Goal: Information Seeking & Learning: Learn about a topic

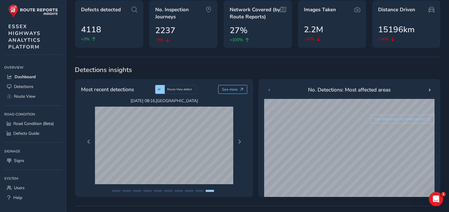
scroll to position [59, 0]
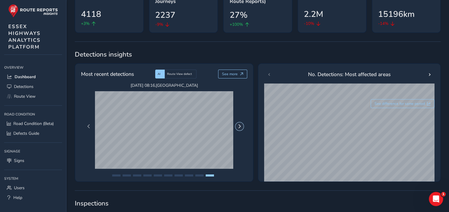
click at [241, 129] on button "Next Page" at bounding box center [239, 127] width 8 height 8
click at [240, 127] on span "Next Page" at bounding box center [239, 127] width 4 height 4
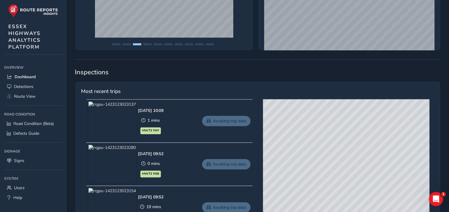
scroll to position [178, 0]
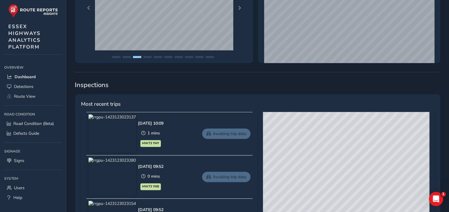
drag, startPoint x: 343, startPoint y: 137, endPoint x: 364, endPoint y: 191, distance: 57.6
click at [363, 190] on div "© Mapbox © OpenStreetMap Improve this map © Maxar" at bounding box center [346, 199] width 166 height 175
drag, startPoint x: 315, startPoint y: 139, endPoint x: 374, endPoint y: 170, distance: 66.1
click at [374, 170] on div "© Mapbox © OpenStreetMap Improve this map © Maxar" at bounding box center [346, 199] width 166 height 175
drag, startPoint x: 359, startPoint y: 153, endPoint x: 366, endPoint y: 175, distance: 23.1
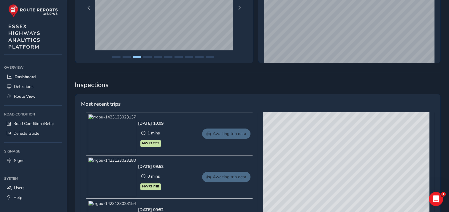
click at [366, 175] on div "© Mapbox © OpenStreetMap Improve this map © Maxar" at bounding box center [346, 199] width 166 height 175
drag, startPoint x: 345, startPoint y: 141, endPoint x: 395, endPoint y: 157, distance: 52.5
click at [395, 157] on div "© Mapbox © OpenStreetMap Improve this map © Maxar" at bounding box center [346, 199] width 166 height 175
drag, startPoint x: 368, startPoint y: 144, endPoint x: 397, endPoint y: 136, distance: 30.2
click at [397, 136] on div "© Mapbox © OpenStreetMap Improve this map © Maxar" at bounding box center [346, 199] width 166 height 175
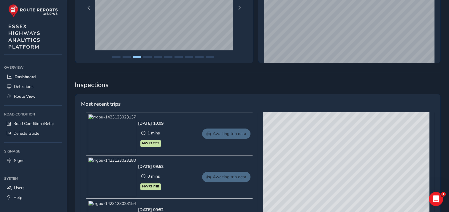
drag, startPoint x: 357, startPoint y: 163, endPoint x: 369, endPoint y: 150, distance: 18.1
click at [369, 149] on div "© Mapbox © OpenStreetMap Improve this map © Maxar" at bounding box center [346, 199] width 166 height 175
drag, startPoint x: 356, startPoint y: 150, endPoint x: 354, endPoint y: 189, distance: 39.2
click at [359, 190] on div "© Mapbox © OpenStreetMap Improve this map © Maxar" at bounding box center [346, 199] width 166 height 175
drag, startPoint x: 342, startPoint y: 177, endPoint x: 348, endPoint y: 157, distance: 20.7
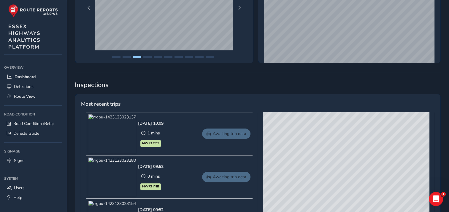
click at [345, 158] on div "© Mapbox © OpenStreetMap Improve this map © Maxar" at bounding box center [346, 199] width 166 height 175
drag, startPoint x: 369, startPoint y: 167, endPoint x: 299, endPoint y: 163, distance: 70.1
click at [299, 163] on div "© Mapbox © OpenStreetMap Improve this map © Maxar" at bounding box center [346, 199] width 166 height 175
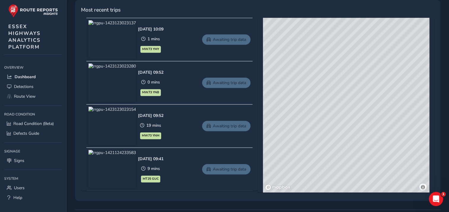
scroll to position [273, 0]
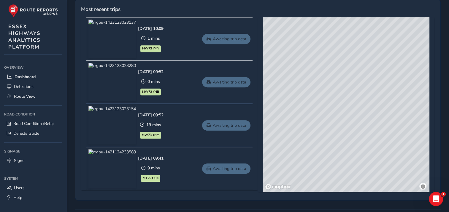
drag, startPoint x: 352, startPoint y: 86, endPoint x: 369, endPoint y: 108, distance: 28.1
click at [369, 108] on div "© Mapbox © OpenStreetMap Improve this map © Maxar" at bounding box center [346, 104] width 166 height 175
drag, startPoint x: 318, startPoint y: 77, endPoint x: 331, endPoint y: 73, distance: 14.1
click at [323, 107] on div "© Mapbox © OpenStreetMap Improve this map © Maxar" at bounding box center [346, 104] width 166 height 175
drag, startPoint x: 349, startPoint y: 138, endPoint x: 318, endPoint y: 153, distance: 34.5
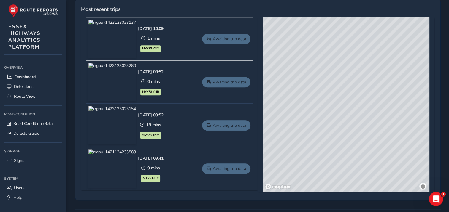
click at [307, 160] on div "© Mapbox © OpenStreetMap Improve this map © Maxar" at bounding box center [346, 104] width 166 height 175
drag, startPoint x: 368, startPoint y: 102, endPoint x: 416, endPoint y: 185, distance: 96.0
click at [416, 185] on div "© Mapbox © OpenStreetMap Improve this map © Maxar" at bounding box center [346, 104] width 166 height 175
drag, startPoint x: 400, startPoint y: 96, endPoint x: 415, endPoint y: 93, distance: 15.3
click at [417, 93] on div "© Mapbox © OpenStreetMap Improve this map © Maxar" at bounding box center [346, 104] width 166 height 175
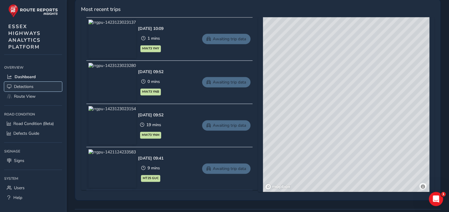
click at [23, 85] on span "Detections" at bounding box center [24, 87] width 20 height 6
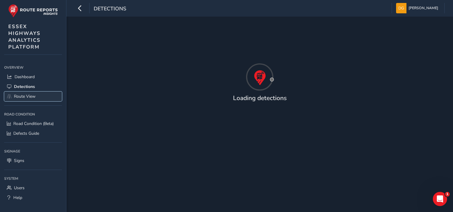
click at [18, 95] on span "Route View" at bounding box center [25, 97] width 22 height 6
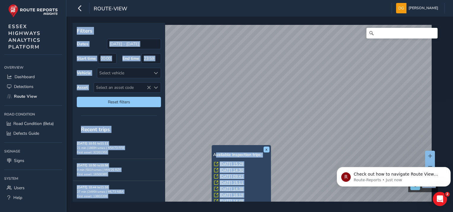
click at [293, 87] on div "x Available inspection trips: [GEOGRAPHIC_DATA][DATE] 15:29 [DATE] 14:30 [DATE]…" at bounding box center [258, 112] width 370 height 179
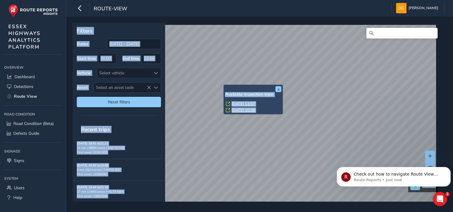
click at [236, 104] on link "[DATE] 13:07" at bounding box center [244, 103] width 24 height 5
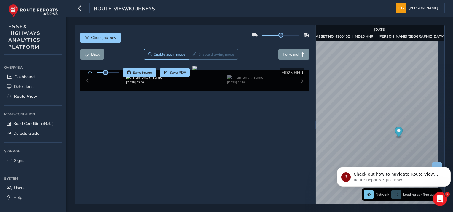
drag, startPoint x: 112, startPoint y: 72, endPoint x: 106, endPoint y: 75, distance: 6.6
click at [106, 75] on div at bounding box center [102, 72] width 34 height 9
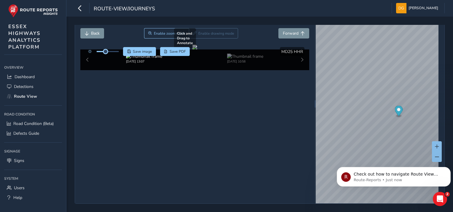
scroll to position [26, 0]
click at [260, 59] on img at bounding box center [245, 57] width 36 height 6
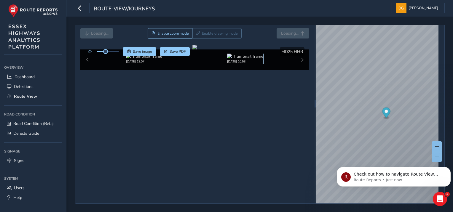
click at [252, 59] on img at bounding box center [245, 57] width 36 height 6
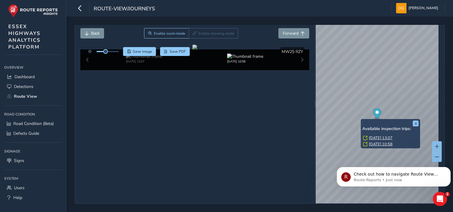
click at [374, 142] on link "[DATE] 10:58" at bounding box center [381, 144] width 24 height 5
click at [372, 136] on link "[DATE] 13:07" at bounding box center [381, 138] width 24 height 5
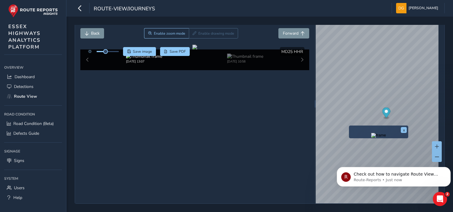
click at [351, 126] on div "x" at bounding box center [378, 132] width 59 height 13
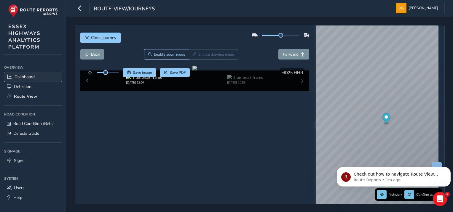
click at [21, 74] on span "Dashboard" at bounding box center [25, 77] width 20 height 6
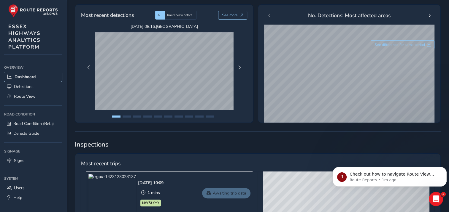
scroll to position [119, 0]
click at [238, 68] on span "Next Page" at bounding box center [239, 67] width 4 height 4
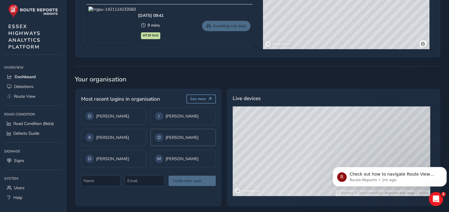
scroll to position [419, 0]
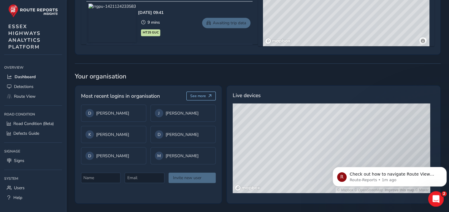
click at [439, 198] on icon "Open Intercom Messenger" at bounding box center [435, 199] width 10 height 10
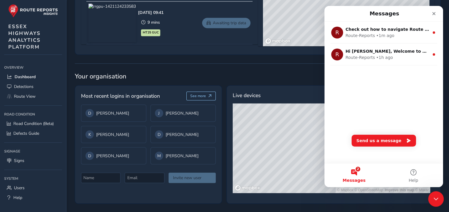
scroll to position [0, 0]
